Goal: Find specific page/section: Find specific page/section

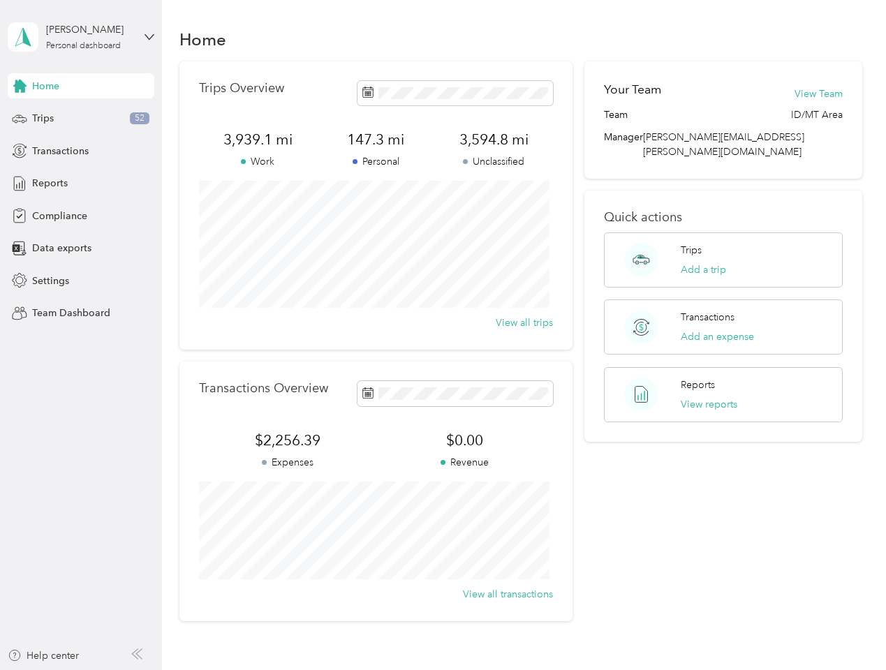
click at [442, 335] on div "Trips Overview 3,939.1 mi Work 147.3 mi Personal 3,594.8 mi Unclassified View a…" at bounding box center [375, 205] width 393 height 288
click at [81, 37] on div "[PERSON_NAME]" at bounding box center [89, 29] width 87 height 15
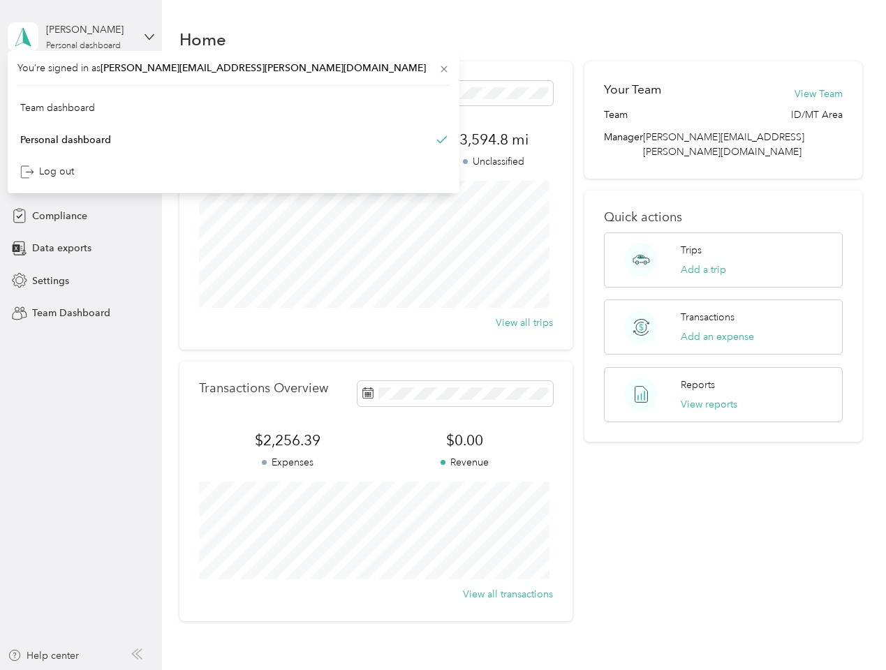
click at [81, 86] on div "You’re signed in as [PERSON_NAME][EMAIL_ADDRESS][PERSON_NAME][DOMAIN_NAME] Team…" at bounding box center [233, 122] width 451 height 142
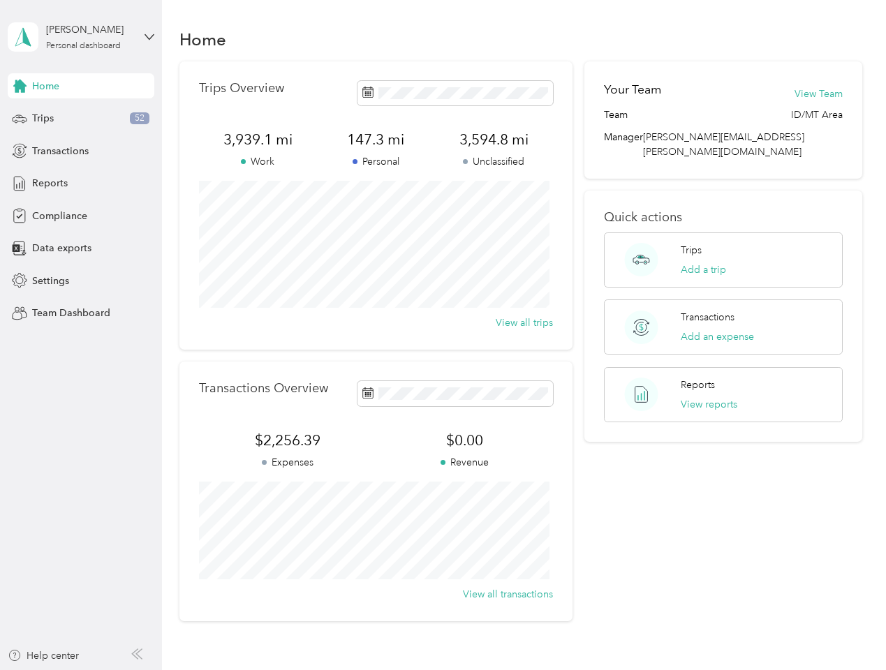
click at [20, 86] on div "You’re signed in as [PERSON_NAME][EMAIL_ADDRESS][PERSON_NAME][DOMAIN_NAME] Team…" at bounding box center [233, 122] width 451 height 142
click at [81, 119] on div "Trips 52" at bounding box center [81, 118] width 147 height 25
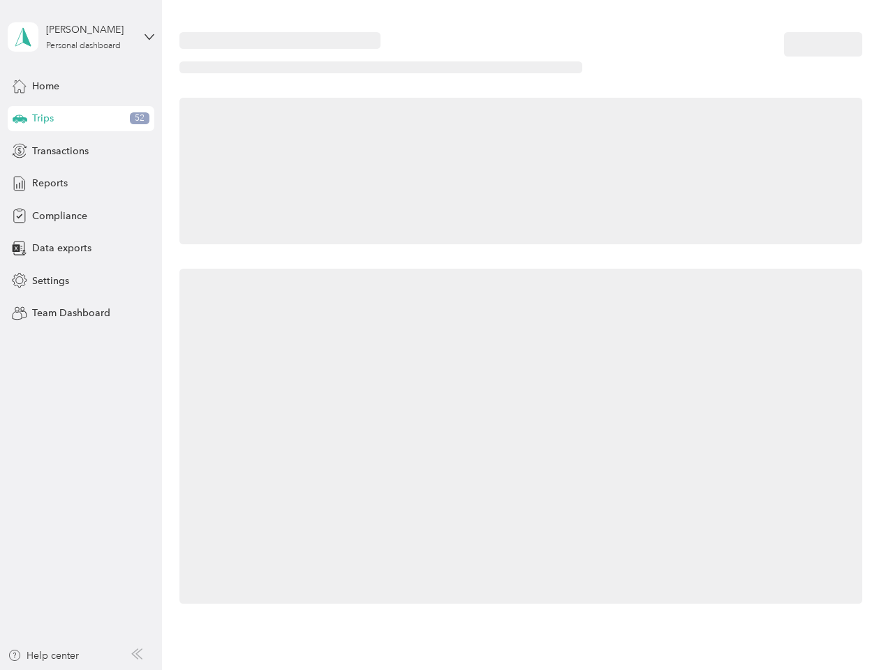
click at [20, 119] on icon at bounding box center [20, 117] width 15 height 7
click at [81, 151] on span "Transactions" at bounding box center [60, 151] width 57 height 15
click at [20, 151] on icon at bounding box center [19, 150] width 15 height 15
click at [81, 184] on div "Reports" at bounding box center [81, 183] width 147 height 25
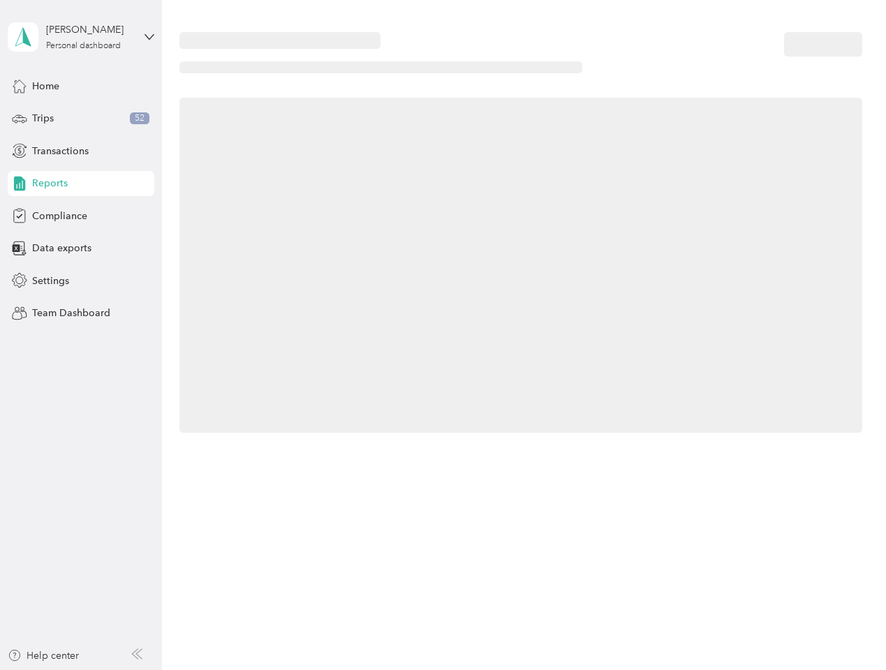
click at [20, 184] on icon at bounding box center [19, 183] width 15 height 15
